Goal: Contribute content: Add original content to the website for others to see

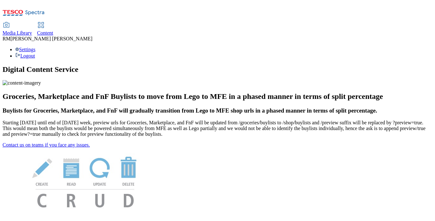
click at [32, 30] on span "Media Library" at bounding box center [18, 32] width 30 height 5
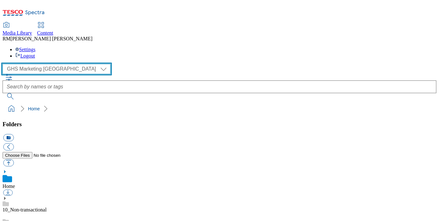
click at [58, 64] on select "GHS Marketing UK iGHS Marketing CE MCA CZ MCA HU MCA SK" at bounding box center [57, 69] width 108 height 10
select select "flare-ighs-ce-mktg"
click at [4, 64] on select "GHS Marketing UK iGHS Marketing CE MCA CZ MCA HU MCA SK" at bounding box center [57, 69] width 108 height 10
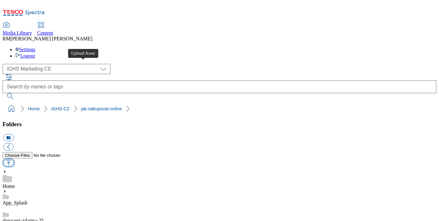
click at [14, 159] on button "button" at bounding box center [8, 162] width 10 height 7
type input "C:\fakepath\Image_2_V2.jpg"
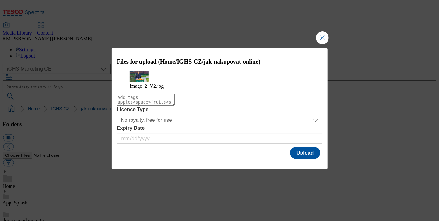
click at [175, 105] on textarea "Modal" at bounding box center [146, 99] width 58 height 11
type textarea "FD"
click at [303, 156] on button "Upload" at bounding box center [305, 153] width 30 height 12
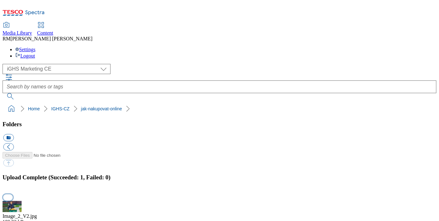
click at [13, 194] on button "button" at bounding box center [8, 197] width 10 height 6
